Goal: Entertainment & Leisure: Consume media (video, audio)

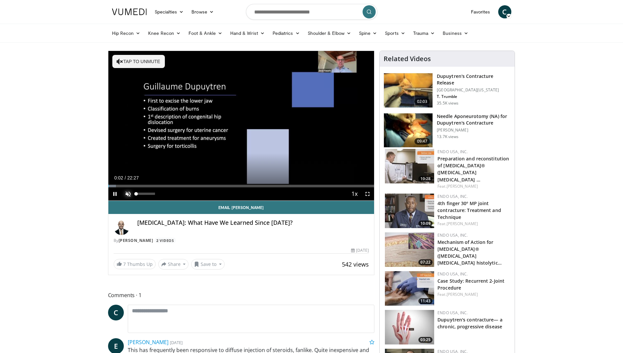
click at [127, 191] on span "Video Player" at bounding box center [127, 193] width 13 height 13
click at [116, 194] on span "Video Player" at bounding box center [114, 193] width 13 height 13
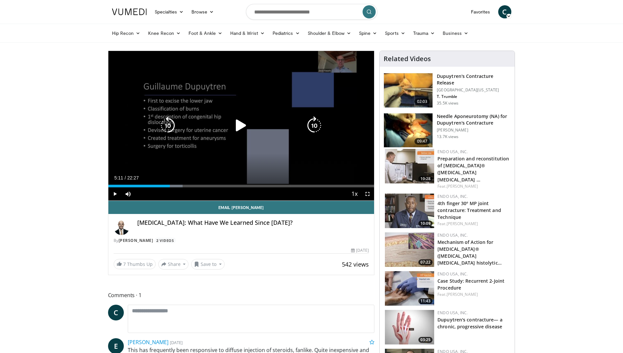
click at [240, 125] on icon "Video Player" at bounding box center [241, 125] width 18 height 18
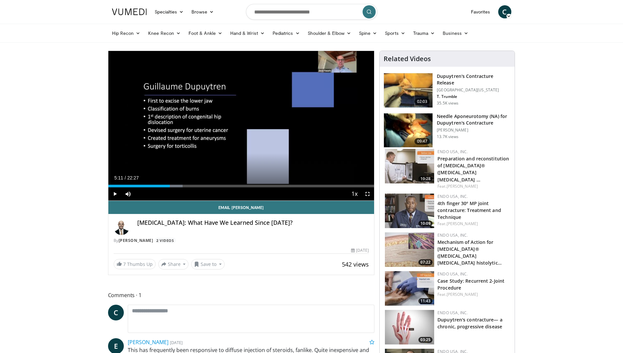
click at [241, 127] on div "10 seconds Tap to unmute" at bounding box center [241, 125] width 266 height 149
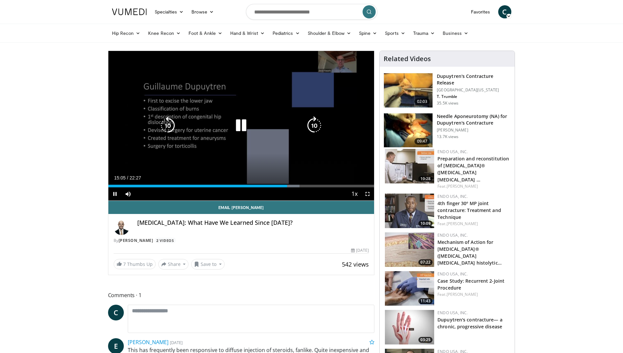
click at [243, 124] on icon "Video Player" at bounding box center [241, 125] width 18 height 18
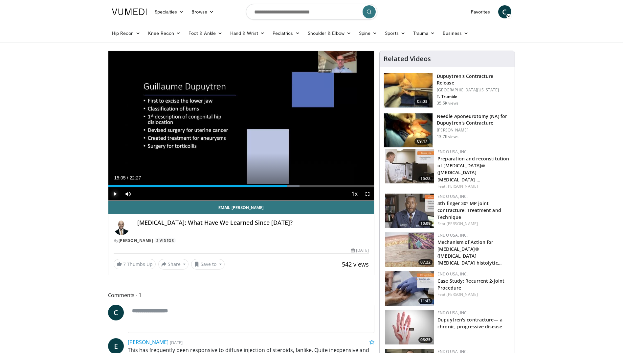
click at [116, 194] on span "Video Player" at bounding box center [114, 193] width 13 height 13
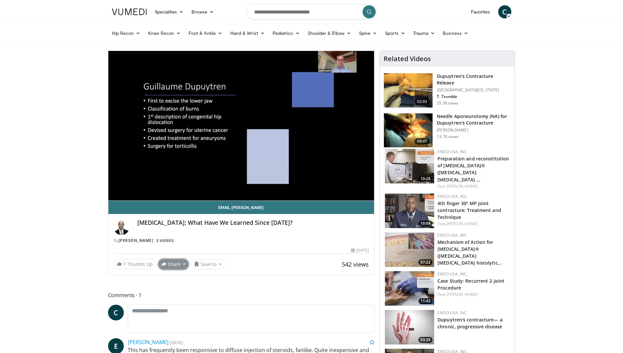
click at [184, 265] on button "Share" at bounding box center [173, 264] width 31 height 11
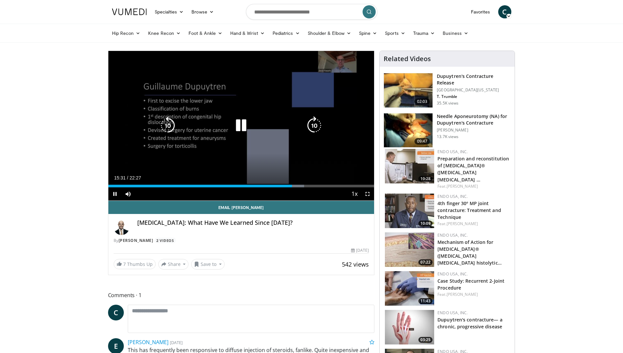
click at [314, 125] on icon "Video Player" at bounding box center [314, 125] width 18 height 18
click at [316, 121] on icon "Video Player" at bounding box center [314, 125] width 18 height 18
click at [167, 122] on icon "Video Player" at bounding box center [168, 125] width 18 height 18
click at [166, 125] on icon "Video Player" at bounding box center [168, 125] width 18 height 18
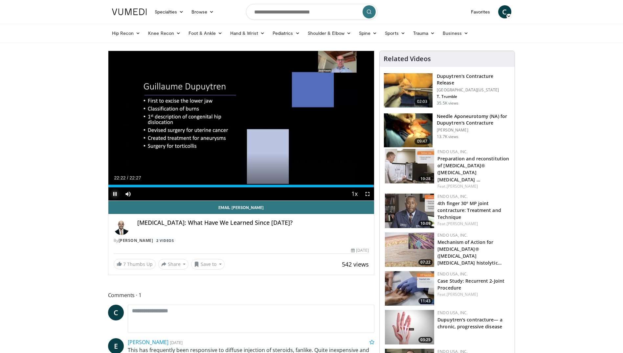
click at [115, 194] on span "Video Player" at bounding box center [114, 193] width 13 height 13
